Goal: Task Accomplishment & Management: Use online tool/utility

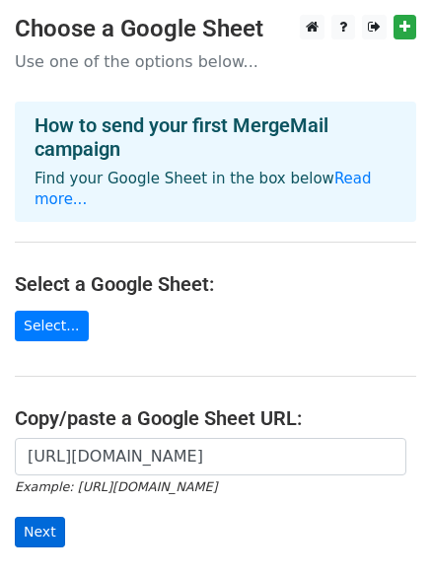
scroll to position [0, 435]
type input "https://docs.google.com/spreadsheets/d/1PTr09OMZ3ynlUsxachTG565uH6cFE-BY_Kw9K2a…"
click at [35, 517] on input "Next" at bounding box center [40, 532] width 50 height 31
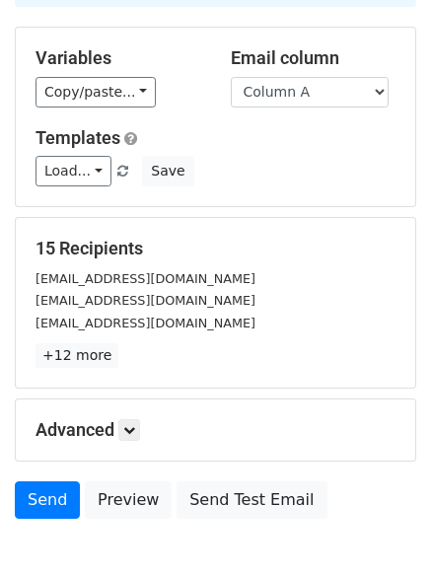
scroll to position [190, 0]
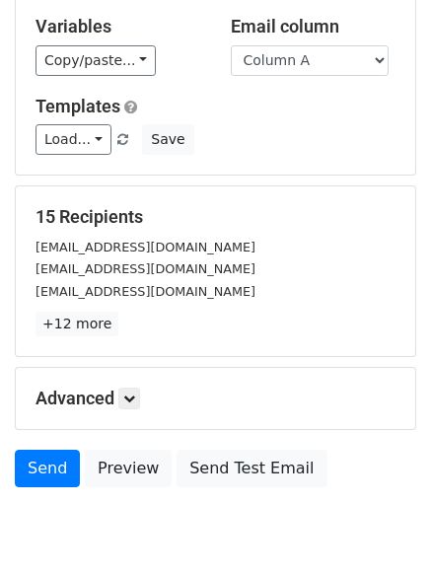
click at [130, 415] on div "Advanced Tracking Track Opens UTM Codes Track Clicks Filters Only include sprea…" at bounding box center [216, 398] width 400 height 61
click at [131, 396] on icon at bounding box center [129, 399] width 12 height 12
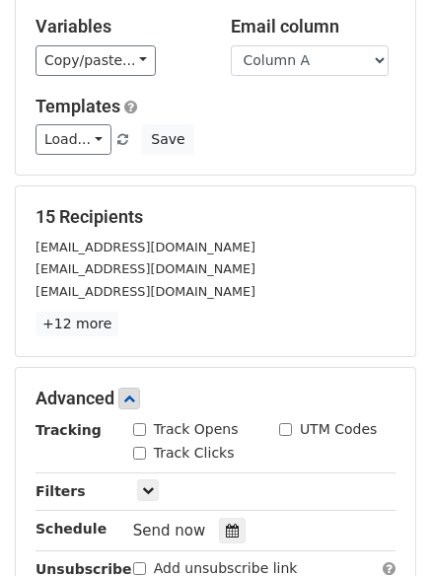
click at [139, 430] on input "Track Opens" at bounding box center [139, 429] width 13 height 13
checkbox input "true"
click at [139, 456] on input "Track Clicks" at bounding box center [139, 453] width 13 height 13
checkbox input "true"
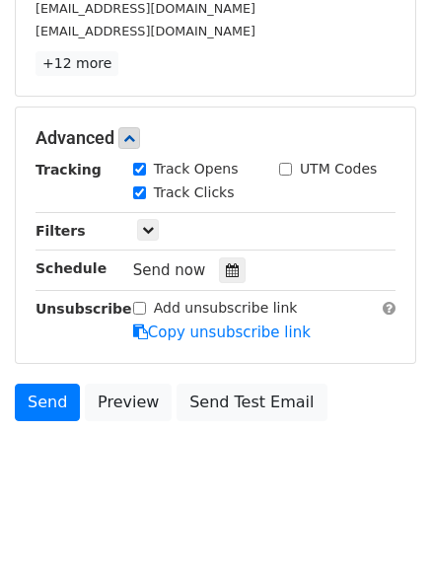
scroll to position [462, 0]
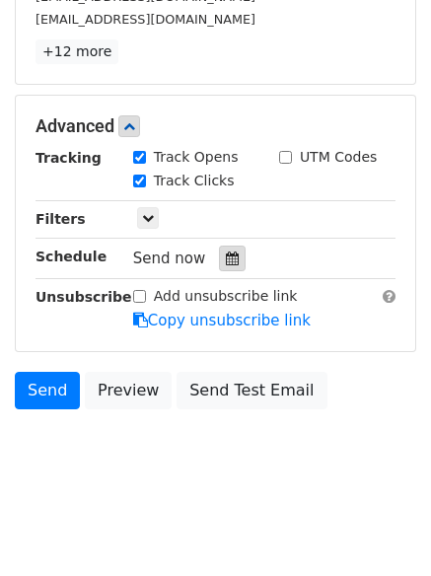
click at [228, 263] on icon at bounding box center [232, 259] width 13 height 14
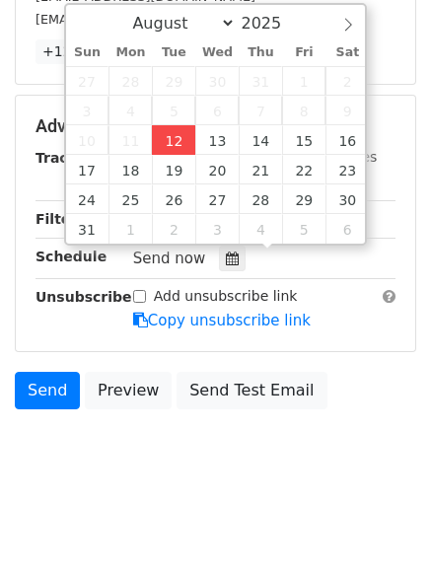
type input "2025-08-12 12:21"
type input "21"
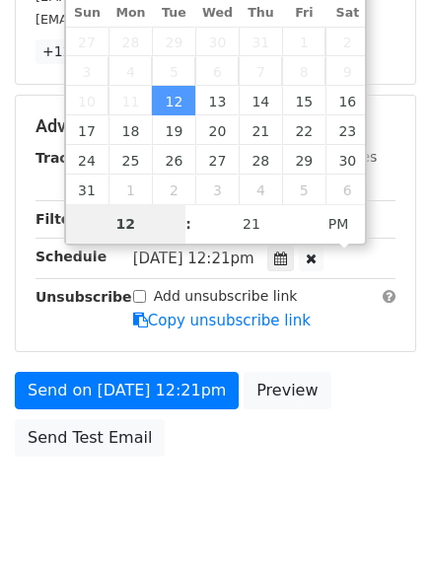
scroll to position [430, 0]
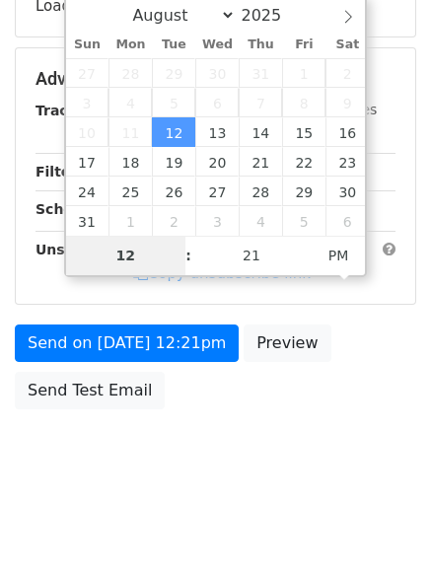
type input "4"
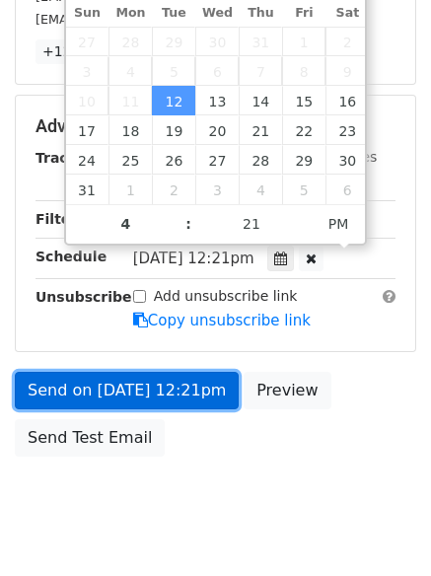
type input "2025-08-12 16:21"
click at [178, 384] on link "Send on Aug 12 at 12:21pm" at bounding box center [127, 391] width 224 height 38
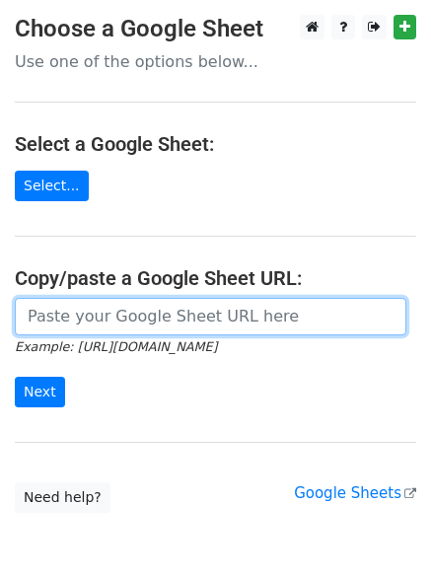
click at [191, 321] on input "url" at bounding box center [211, 317] width 392 height 38
type input "[URL][DOMAIN_NAME]"
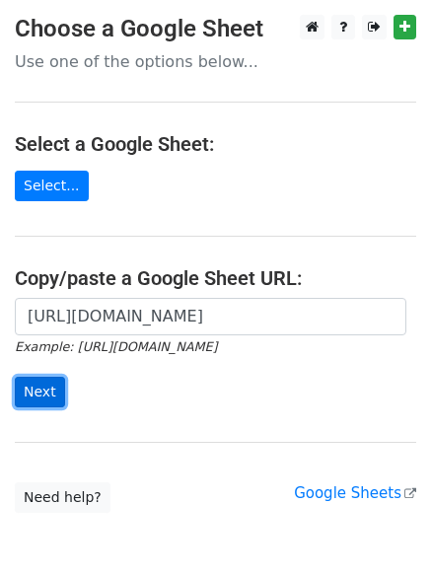
click at [16, 388] on input "Next" at bounding box center [40, 392] width 50 height 31
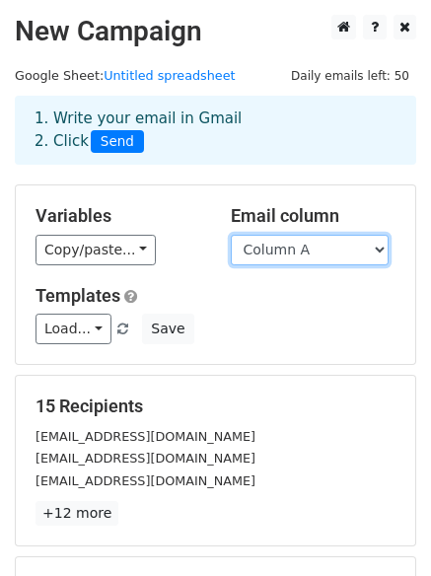
click at [280, 260] on select "Column A Column B Column C" at bounding box center [310, 250] width 158 height 31
select select "Column B"
click at [231, 235] on select "Column A Column B Column C" at bounding box center [310, 250] width 158 height 31
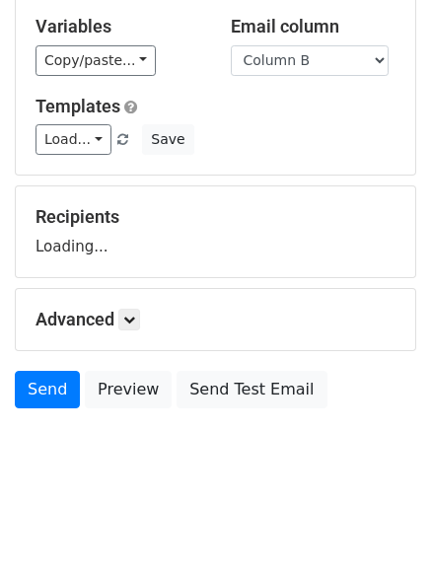
scroll to position [190, 0]
click at [131, 336] on div "Advanced Tracking Track Opens UTM Codes Track Clicks Filters Only include sprea…" at bounding box center [216, 319] width 400 height 61
click at [131, 326] on link at bounding box center [129, 320] width 22 height 22
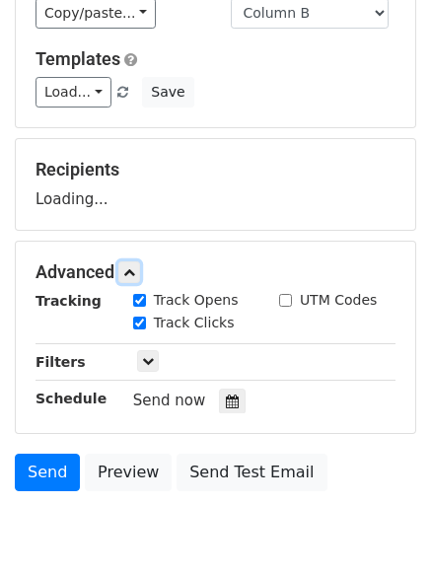
scroll to position [296, 0]
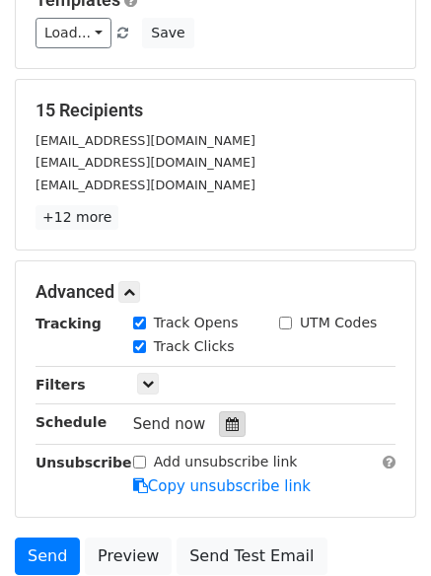
click at [226, 419] on icon at bounding box center [232, 425] width 13 height 14
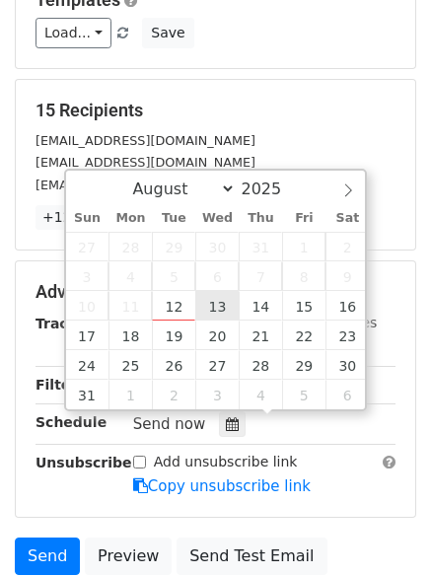
type input "2025-08-13 12:00"
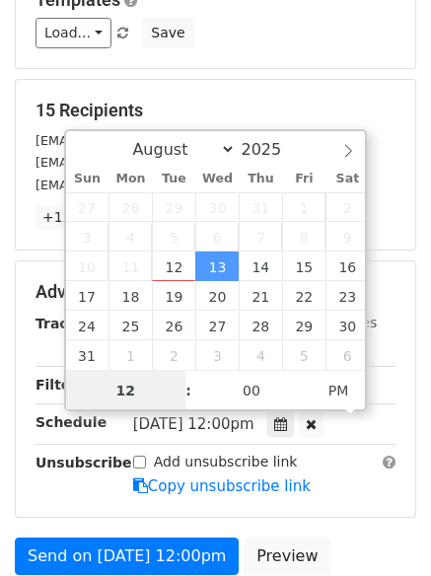
scroll to position [1, 0]
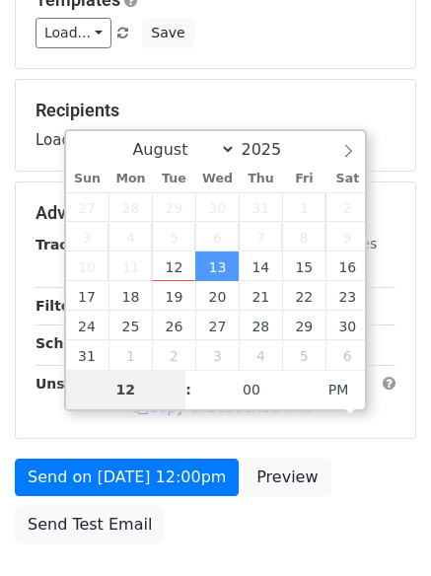
type input "5"
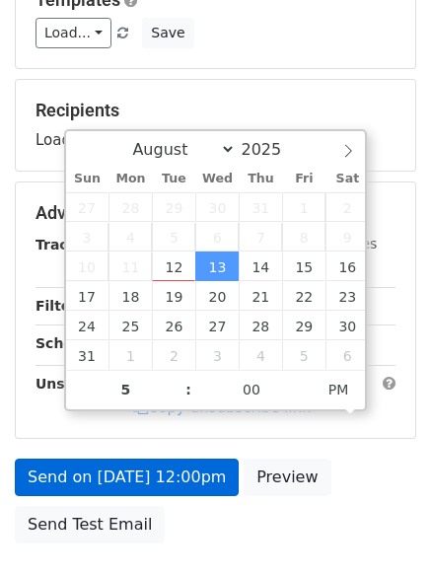
type input "2025-08-13 17:00"
click at [181, 394] on label "Add unsubscribe link" at bounding box center [226, 383] width 144 height 21
click at [146, 390] on input "Add unsubscribe link" at bounding box center [139, 383] width 13 height 13
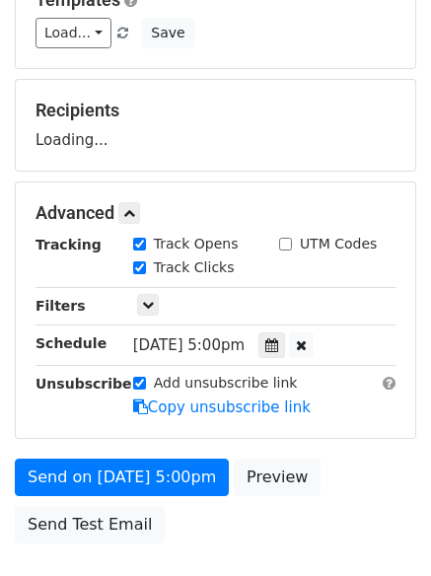
click at [156, 373] on label "Add unsubscribe link" at bounding box center [226, 383] width 144 height 21
click at [146, 377] on input "Add unsubscribe link" at bounding box center [139, 383] width 13 height 13
checkbox input "false"
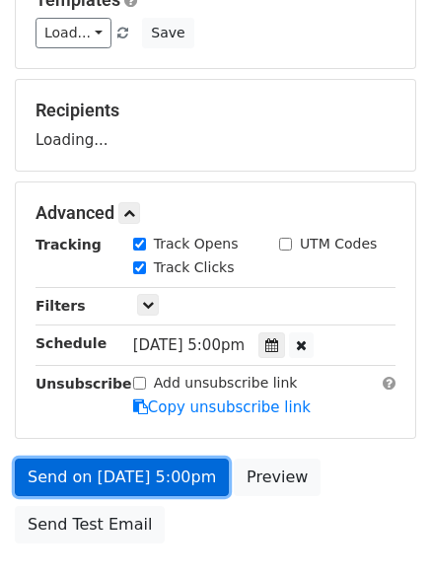
click at [157, 477] on link "Send on Aug 13 at 5:00pm" at bounding box center [122, 478] width 214 height 38
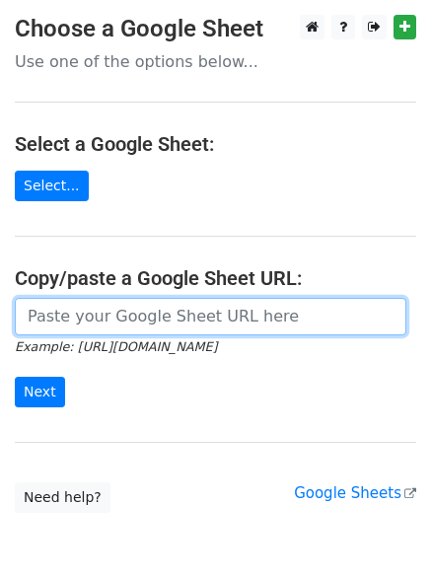
click at [225, 332] on input "url" at bounding box center [211, 317] width 392 height 38
type input "https://docs.google.com/spreadsheets/d/1PTr09OMZ3ynlUsxachTG565uH6cFE-BY_Kw9K2a…"
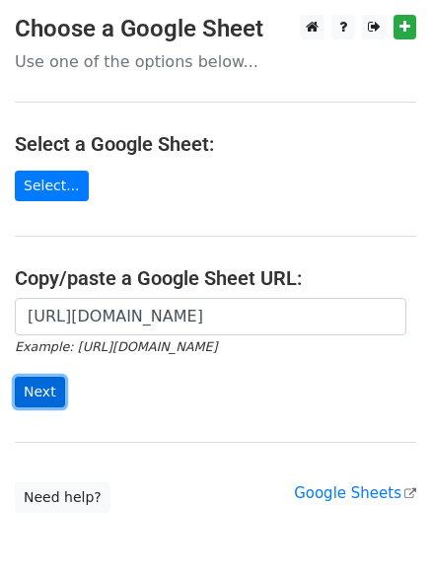
click at [35, 397] on input "Next" at bounding box center [40, 392] width 50 height 31
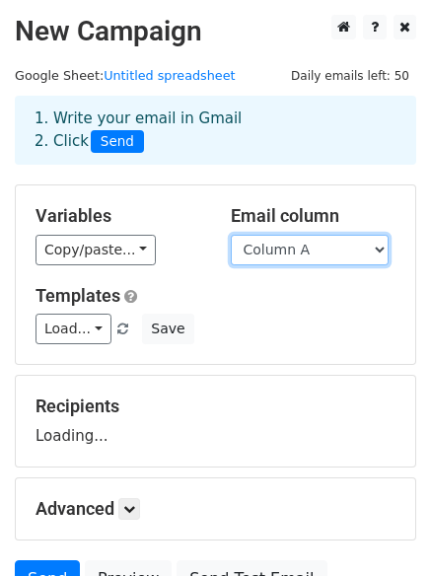
click at [299, 244] on select "Column A Column B Column C" at bounding box center [310, 250] width 158 height 31
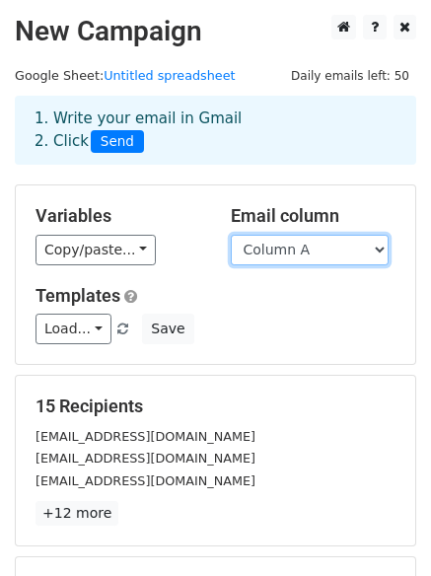
click at [309, 265] on select "Column A Column B Column C" at bounding box center [310, 250] width 158 height 31
select select "Column C"
click at [231, 235] on select "Column A Column B Column C" at bounding box center [310, 250] width 158 height 31
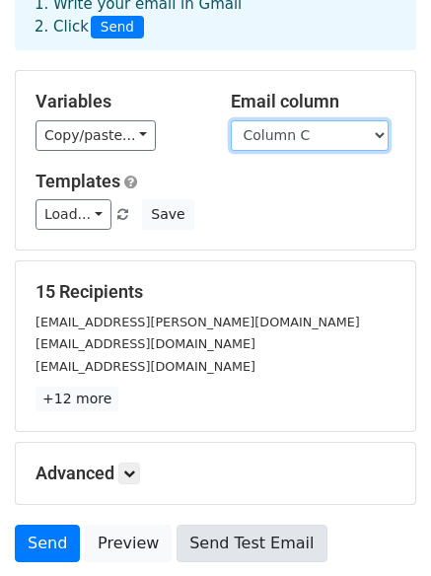
scroll to position [268, 0]
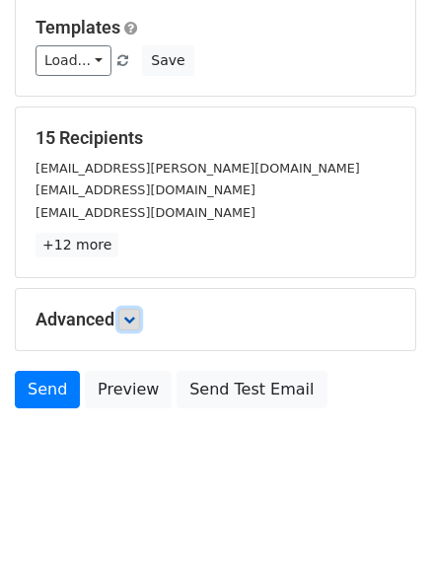
click at [140, 324] on link at bounding box center [129, 320] width 22 height 22
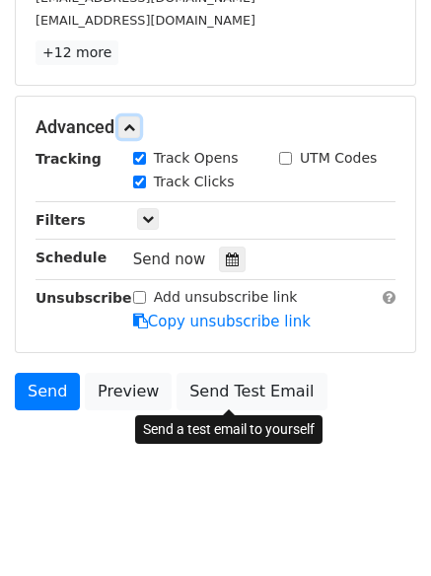
scroll to position [462, 0]
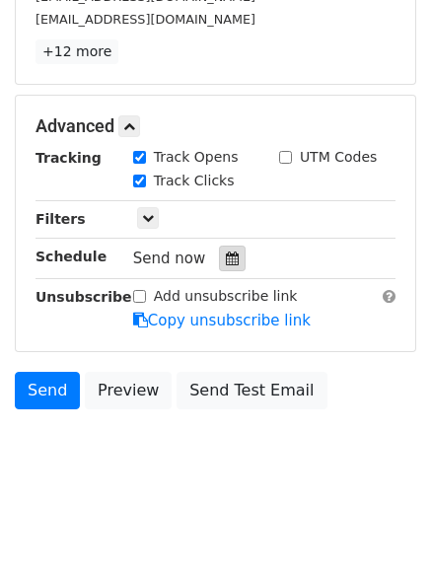
click at [226, 264] on icon at bounding box center [232, 259] width 13 height 14
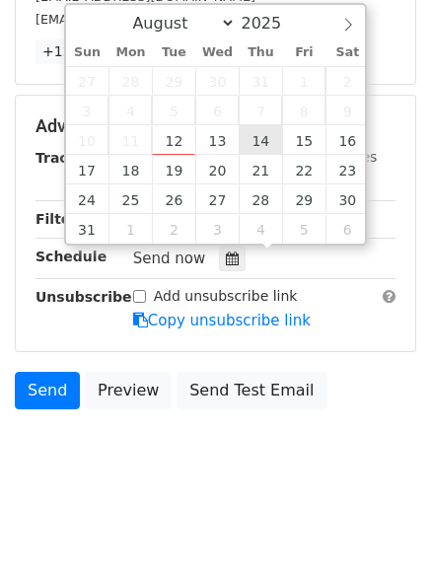
type input "2025-08-14 12:00"
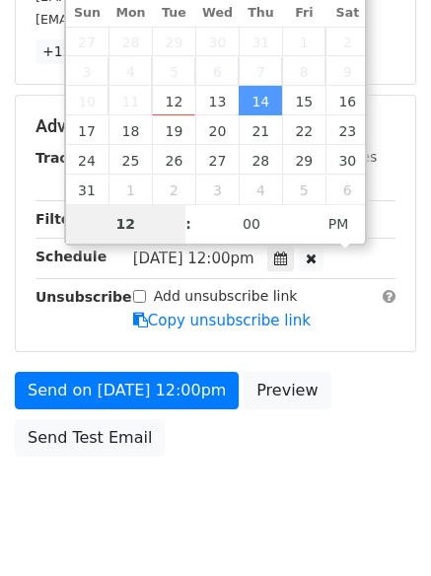
type input "6"
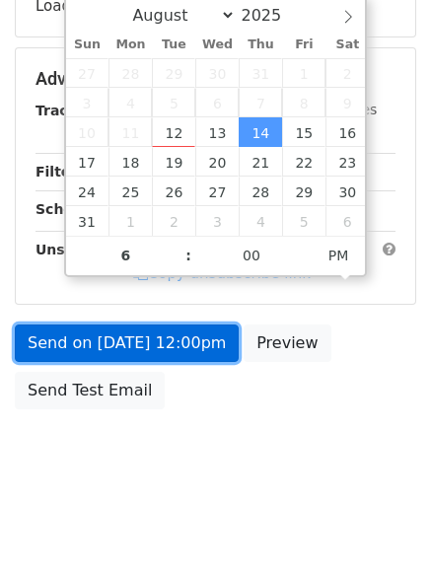
type input "2025-08-14 18:00"
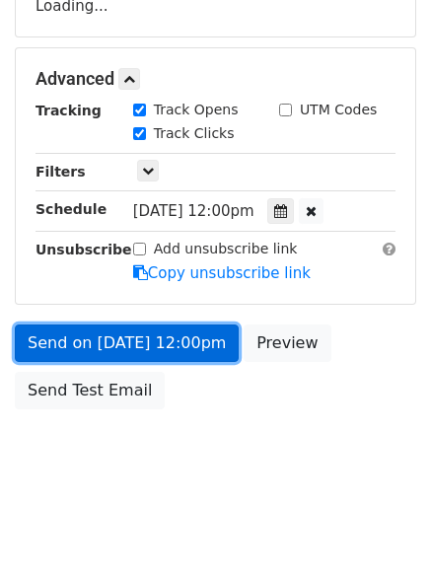
click at [197, 358] on link "Send on Aug 14 at 12:00pm" at bounding box center [127, 344] width 224 height 38
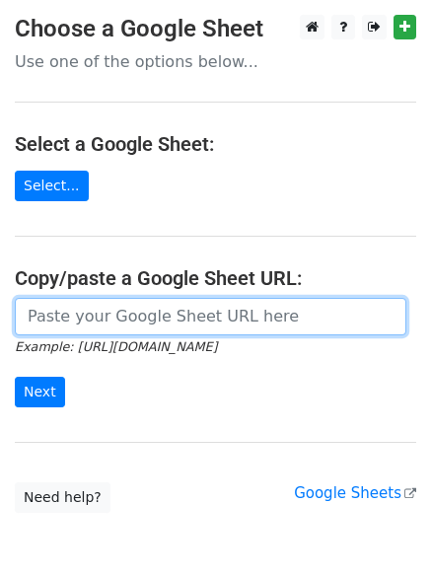
click at [145, 313] on input "url" at bounding box center [211, 317] width 392 height 38
type input "[URL][DOMAIN_NAME]"
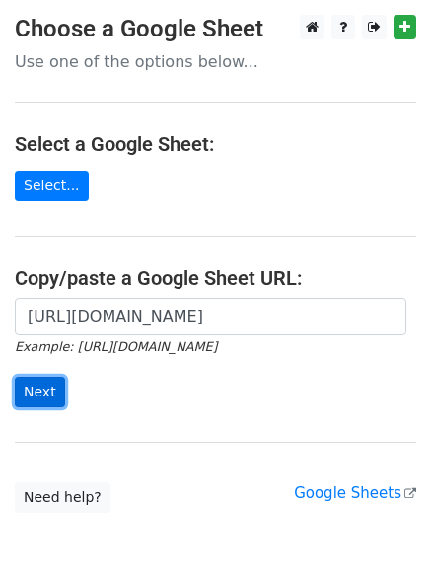
click at [53, 393] on input "Next" at bounding box center [40, 392] width 50 height 31
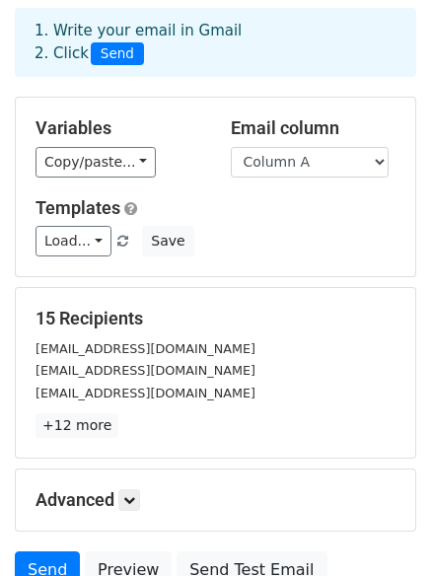
scroll to position [268, 0]
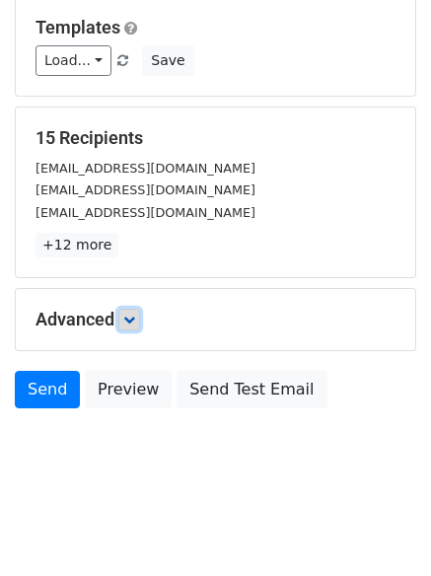
click at [134, 327] on link at bounding box center [129, 320] width 22 height 22
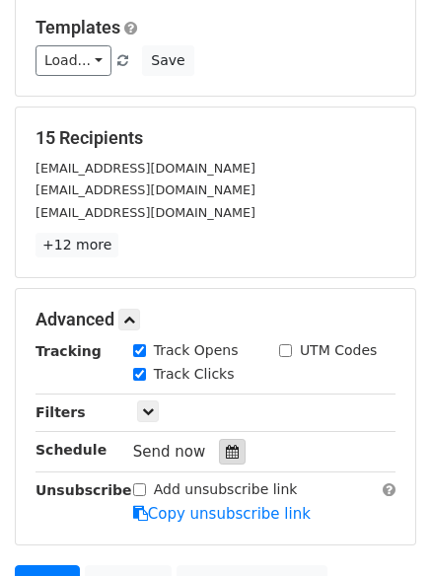
click at [227, 453] on icon at bounding box center [232, 452] width 13 height 14
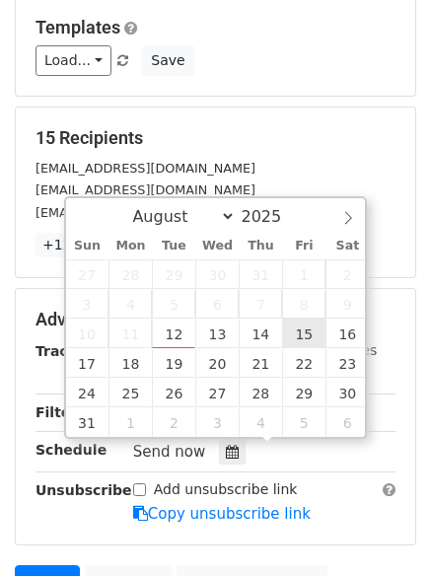
type input "2025-08-15 12:00"
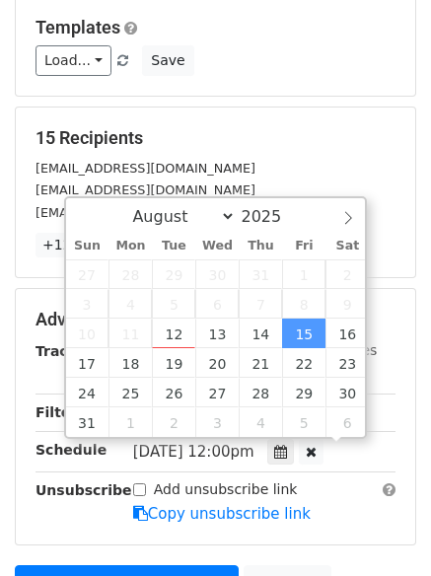
scroll to position [1, 0]
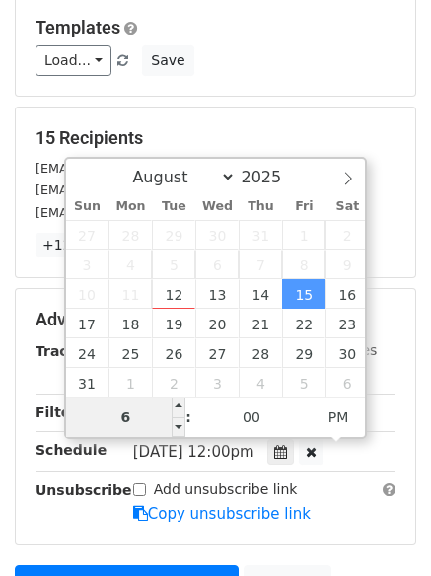
click at [154, 419] on input "6" at bounding box center [126, 417] width 120 height 39
type input "7"
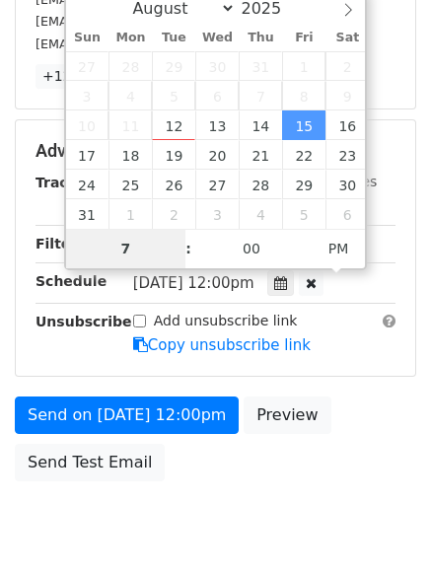
scroll to position [509, 0]
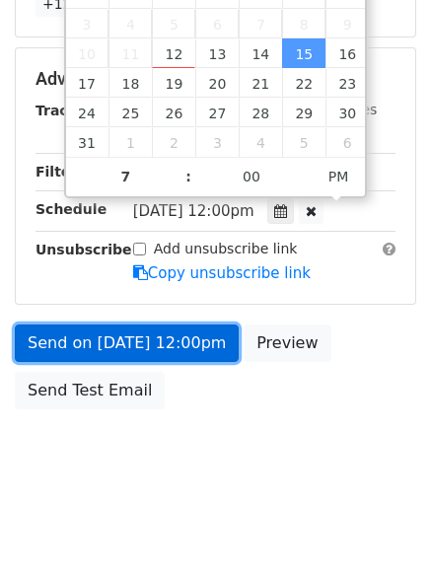
type input "2025-08-15 19:00"
click at [183, 348] on link "Send on Aug 15 at 12:00pm" at bounding box center [127, 344] width 224 height 38
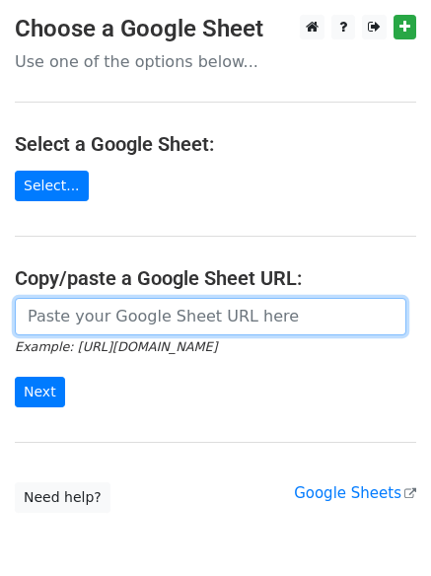
click at [220, 316] on input "url" at bounding box center [211, 317] width 392 height 38
type input "[URL][DOMAIN_NAME]"
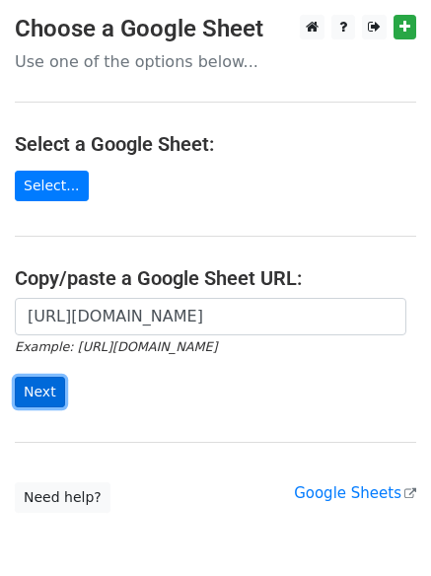
click at [35, 395] on input "Next" at bounding box center [40, 392] width 50 height 31
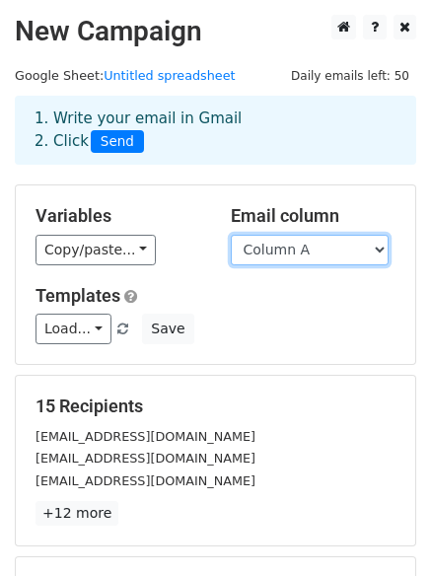
click at [291, 252] on select "Column A Column B Column C" at bounding box center [310, 250] width 158 height 31
select select "Column B"
click at [231, 235] on select "Column A Column B Column C" at bounding box center [310, 250] width 158 height 31
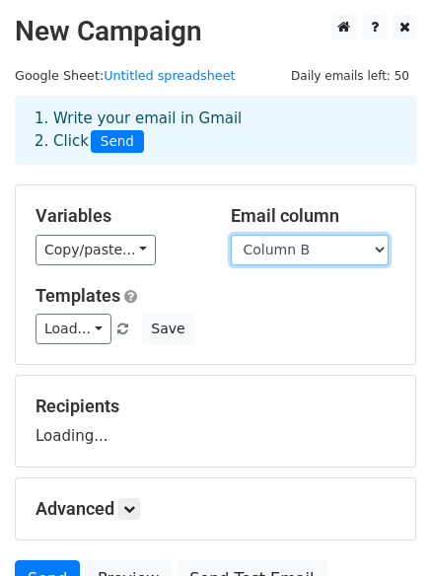
scroll to position [190, 0]
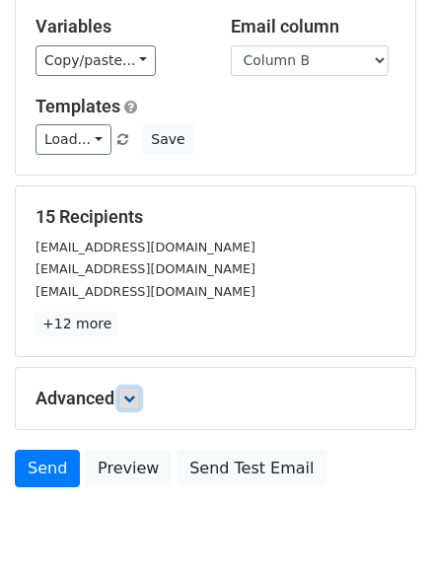
click at [128, 403] on icon at bounding box center [129, 399] width 12 height 12
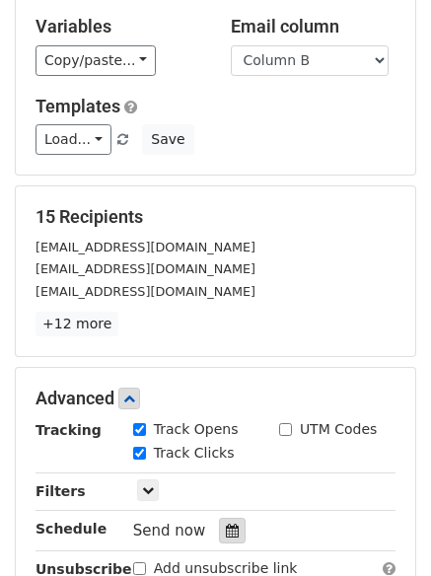
click at [226, 527] on icon at bounding box center [232, 531] width 13 height 14
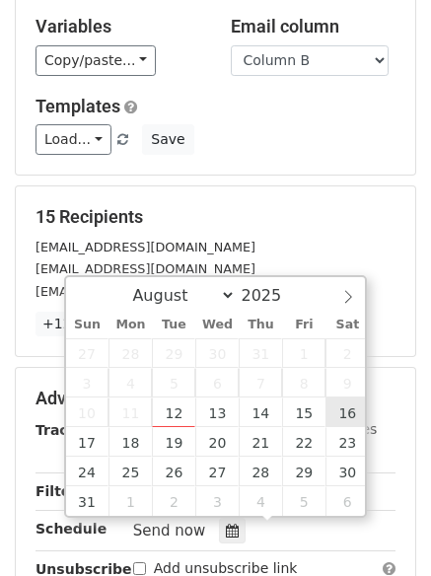
type input "2025-08-16 12:00"
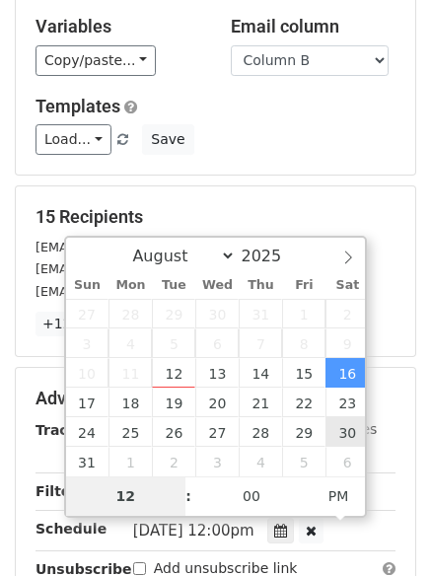
type input "8"
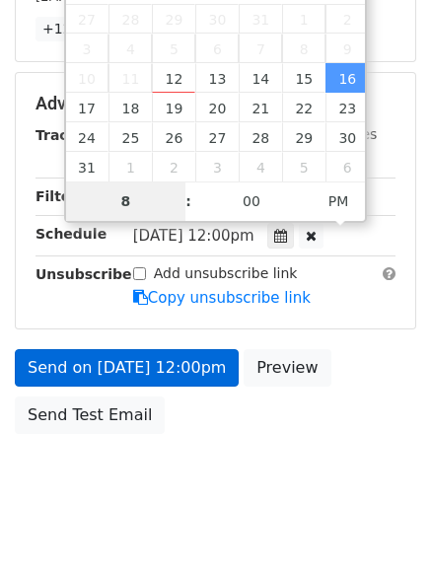
scroll to position [486, 0]
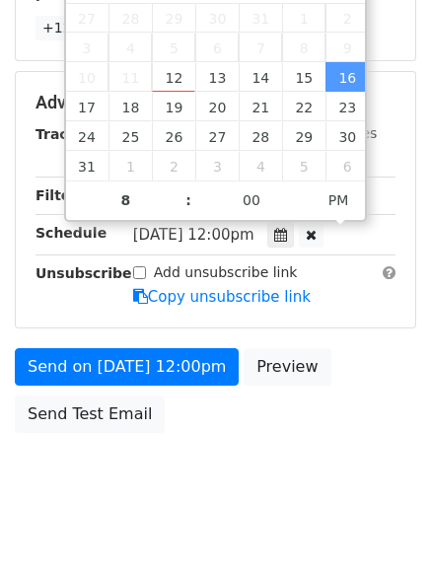
type input "2025-08-16 20:00"
click at [134, 342] on form "Variables Copy/paste... {{Column A}} {{Column B}} {{Column C}} Email column Col…" at bounding box center [216, 71] width 402 height 744
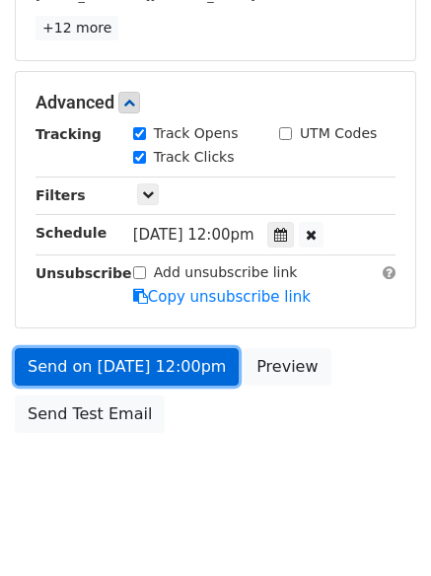
click at [143, 364] on link "Send on Aug 16 at 12:00pm" at bounding box center [127, 367] width 224 height 38
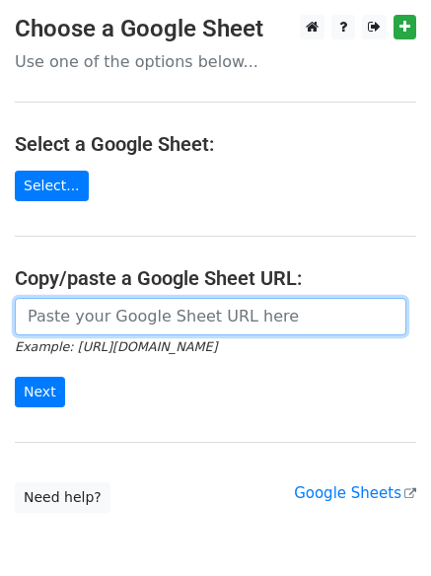
click at [117, 316] on input "url" at bounding box center [211, 317] width 392 height 38
type input "https://docs.google.com/spreadsheets/d/1PTr09OMZ3ynlUsxachTG565uH6cFE-BY_Kw9K2a…"
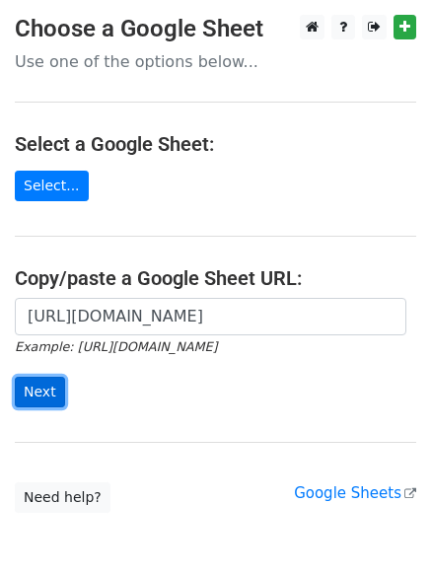
click at [41, 383] on input "Next" at bounding box center [40, 392] width 50 height 31
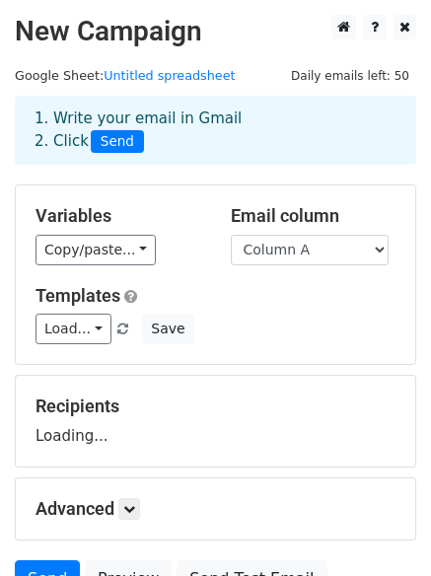
click at [279, 255] on select "Column A Column B Column C" at bounding box center [310, 250] width 158 height 31
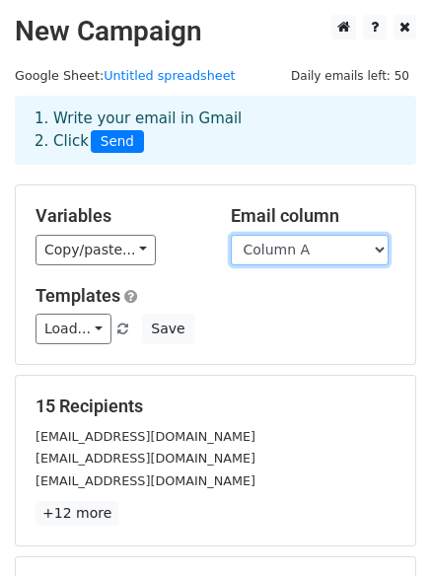
drag, startPoint x: 291, startPoint y: 252, endPoint x: 291, endPoint y: 264, distance: 11.8
click at [291, 252] on select "Column A Column B Column C" at bounding box center [310, 250] width 158 height 31
select select "Column C"
click at [231, 235] on select "Column A Column B Column C" at bounding box center [310, 250] width 158 height 31
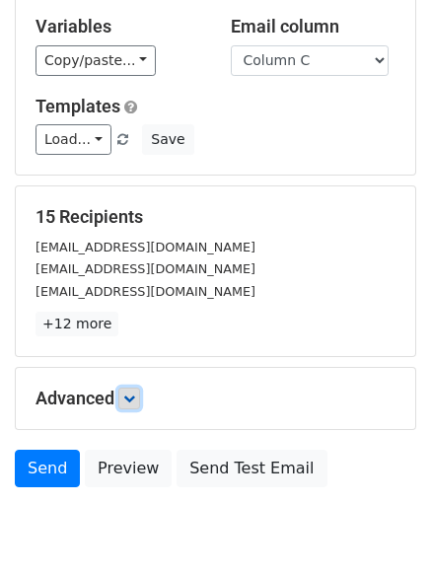
click at [132, 393] on icon at bounding box center [129, 399] width 12 height 12
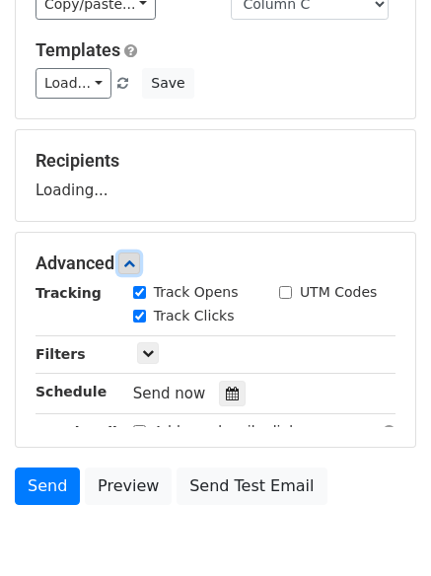
scroll to position [316, 0]
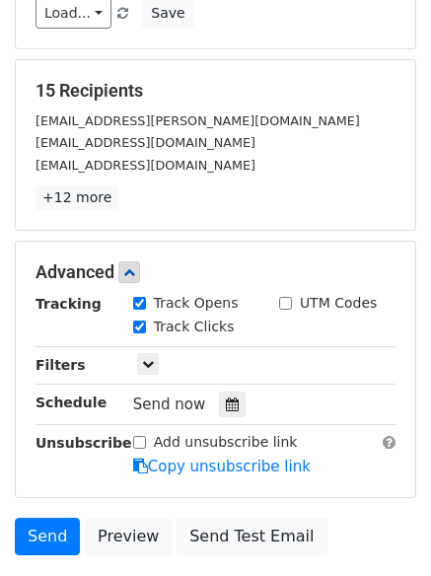
click at [221, 339] on div "Tracking Track Opens UTM Codes Track Clicks Filters Only include spreadsheet ro…" at bounding box center [216, 385] width 360 height 185
click at [219, 397] on div at bounding box center [232, 405] width 27 height 26
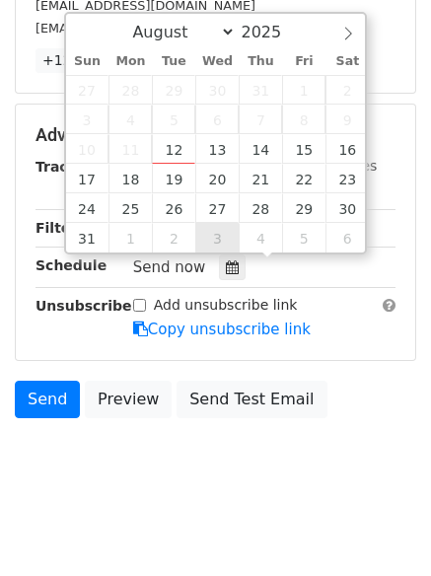
scroll to position [462, 0]
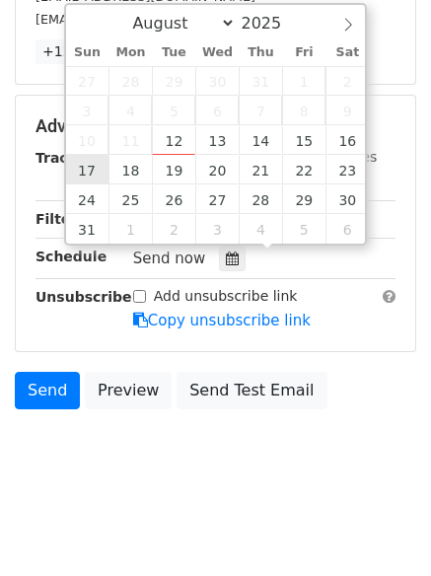
type input "[DATE] 12:00"
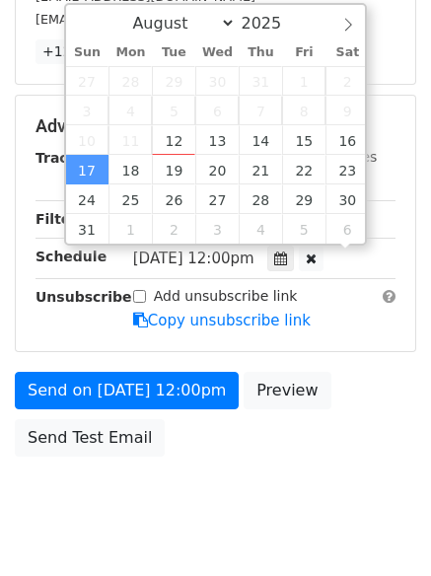
scroll to position [1, 0]
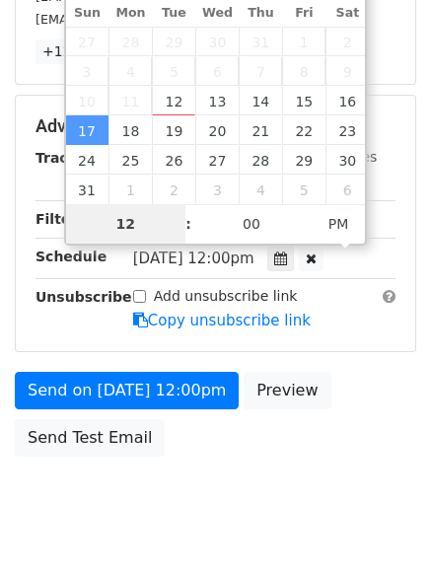
type input "9"
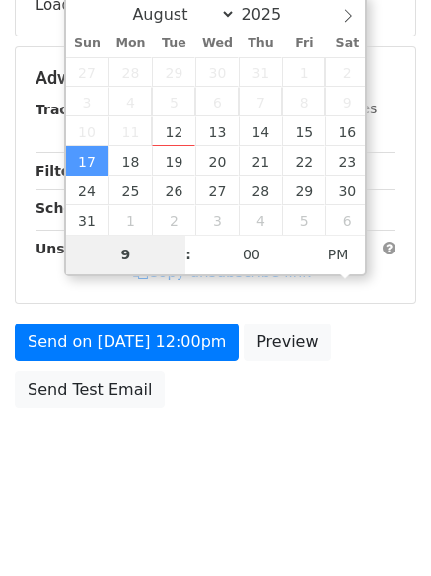
scroll to position [430, 0]
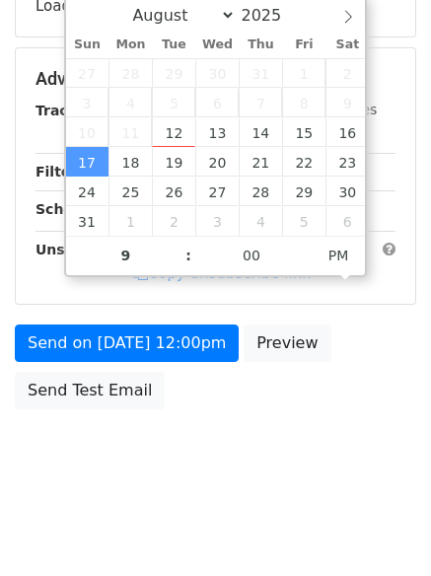
type input "[DATE] 21:00"
click at [162, 492] on body "New Campaign Daily emails left: 50 Google Sheet: Untitled spreadsheet 1. Write …" at bounding box center [215, 41] width 431 height 914
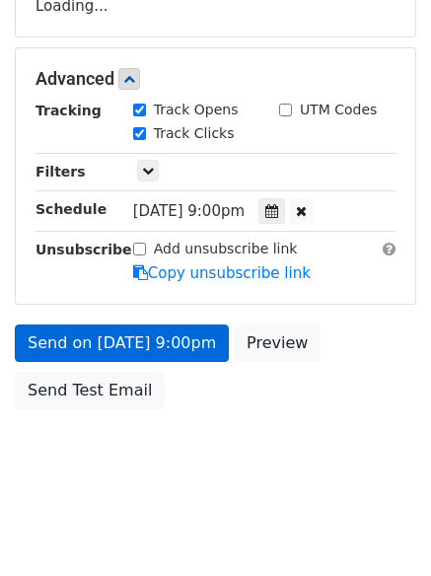
click at [161, 407] on div "Send on [DATE] 9:00pm Preview Send Test Email" at bounding box center [215, 372] width 431 height 95
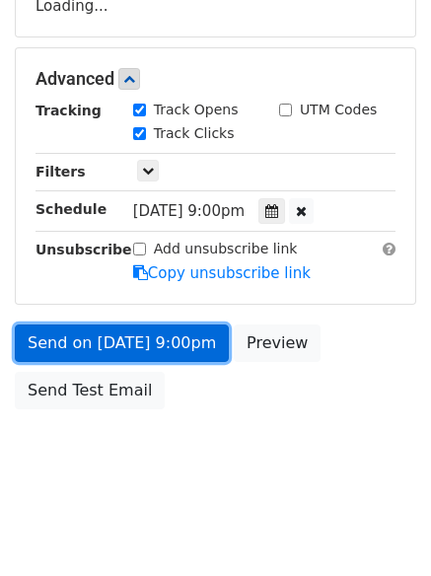
click at [166, 335] on link "Send on [DATE] 9:00pm" at bounding box center [122, 344] width 214 height 38
